Goal: Information Seeking & Learning: Find specific fact

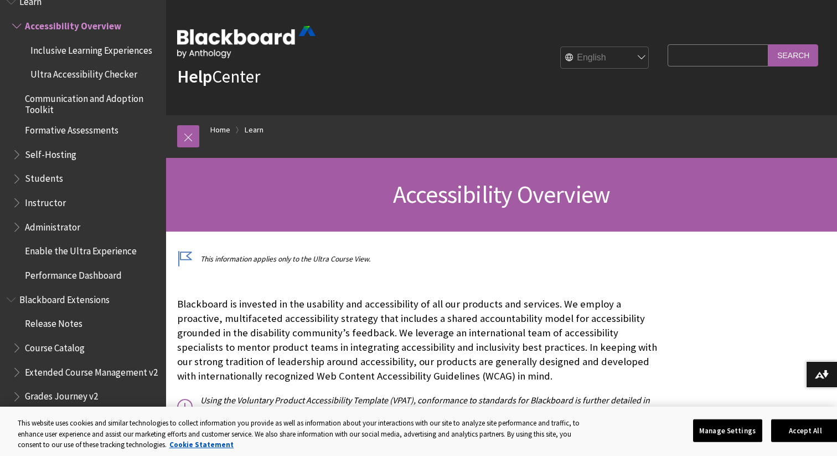
click at [686, 55] on input "Search Query" at bounding box center [717, 55] width 101 height 22
type input "dark mode"
click at [768, 44] on input "Search" at bounding box center [793, 55] width 50 height 22
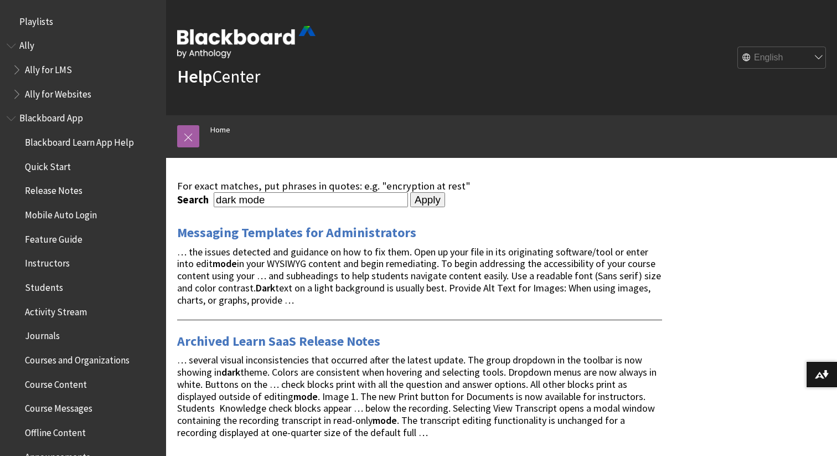
click at [257, 203] on input "dark mode" at bounding box center [311, 199] width 194 height 15
type input "dark theme"
click at [410, 192] on input "Apply" at bounding box center [427, 199] width 35 height 15
click at [410, 200] on input "Apply" at bounding box center [427, 199] width 35 height 15
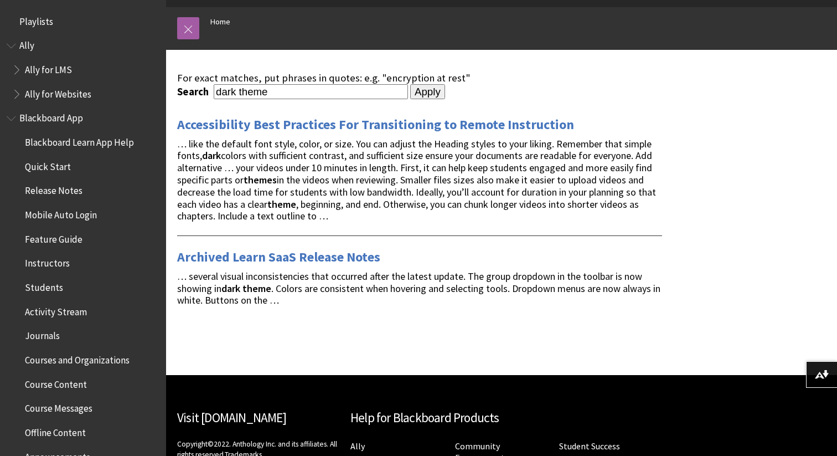
scroll to position [110, 0]
